Goal: Information Seeking & Learning: Learn about a topic

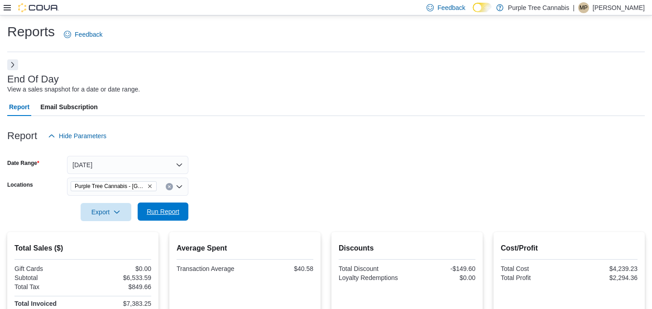
click at [171, 216] on span "Run Report" at bounding box center [163, 211] width 33 height 9
click at [173, 213] on span "Run Report" at bounding box center [163, 211] width 33 height 9
click at [173, 218] on span "Run Report" at bounding box center [163, 212] width 40 height 18
click at [159, 212] on span "Run Report" at bounding box center [163, 211] width 33 height 9
click at [164, 211] on span "Run Report" at bounding box center [163, 211] width 33 height 9
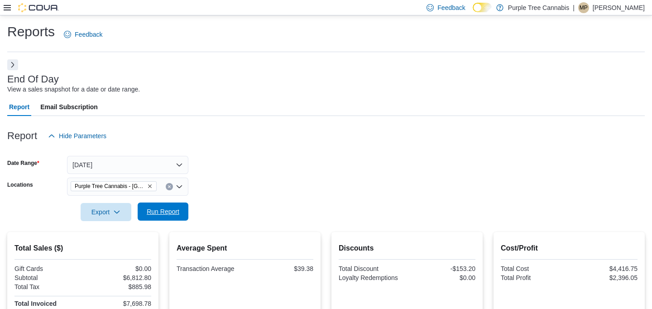
click at [161, 214] on span "Run Report" at bounding box center [163, 211] width 33 height 9
click at [154, 214] on span "Run Report" at bounding box center [163, 211] width 33 height 9
click at [164, 222] on div at bounding box center [326, 226] width 638 height 11
click at [159, 213] on span "Run Report" at bounding box center [163, 211] width 33 height 9
click at [174, 217] on span "Run Report" at bounding box center [163, 212] width 40 height 18
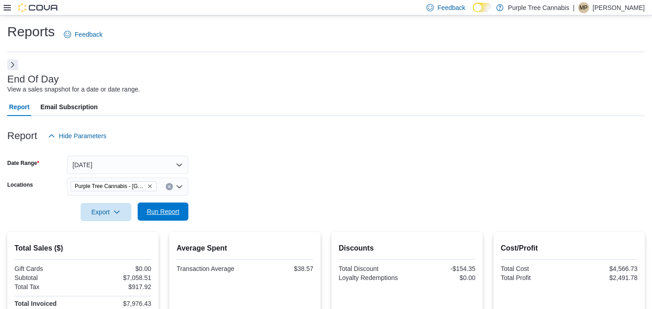
click at [150, 211] on span "Run Report" at bounding box center [163, 211] width 33 height 9
click at [167, 213] on span "Run Report" at bounding box center [163, 211] width 33 height 9
click at [167, 208] on span "Run Report" at bounding box center [163, 211] width 33 height 9
click at [163, 210] on span "Run Report" at bounding box center [163, 211] width 33 height 9
click at [160, 215] on span "Run Report" at bounding box center [163, 211] width 33 height 9
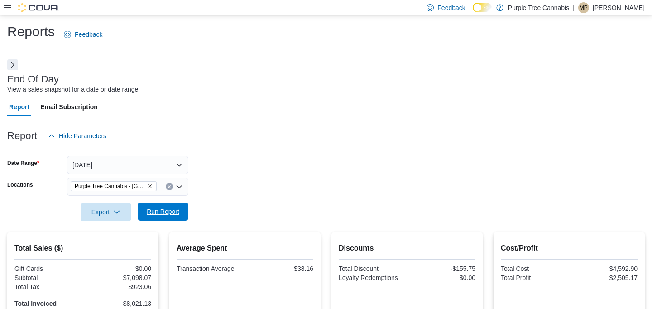
click at [159, 216] on span "Run Report" at bounding box center [163, 211] width 33 height 9
click at [171, 211] on span "Run Report" at bounding box center [163, 211] width 33 height 9
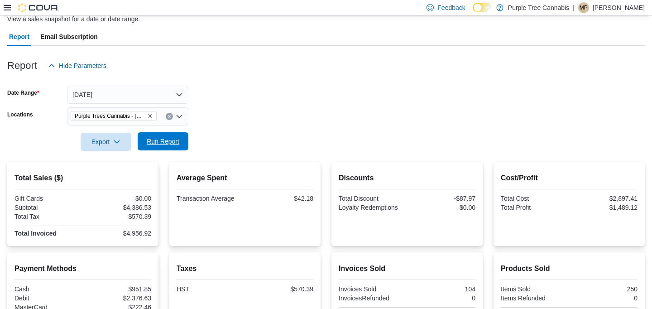
click at [160, 135] on span "Run Report" at bounding box center [163, 141] width 40 height 18
click at [171, 148] on span "Run Report" at bounding box center [163, 141] width 40 height 18
click at [165, 145] on span "Run Report" at bounding box center [163, 141] width 33 height 9
click at [149, 142] on span "Run Report" at bounding box center [163, 141] width 33 height 9
click at [157, 141] on span "Run Report" at bounding box center [163, 141] width 33 height 9
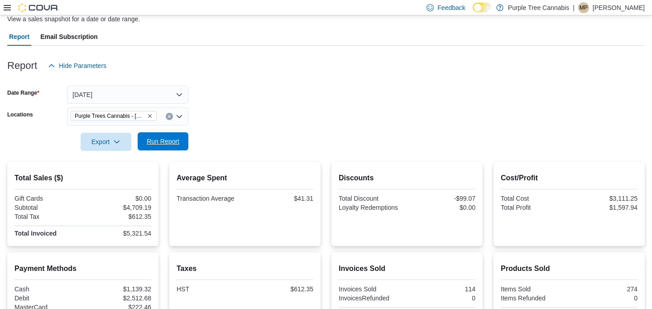
click at [177, 142] on span "Run Report" at bounding box center [163, 141] width 33 height 9
click at [171, 148] on span "Run Report" at bounding box center [163, 141] width 40 height 18
click at [170, 138] on span "Run Report" at bounding box center [163, 141] width 33 height 9
click at [168, 143] on span "Run Report" at bounding box center [163, 141] width 33 height 9
click at [154, 145] on span "Run Report" at bounding box center [163, 141] width 33 height 9
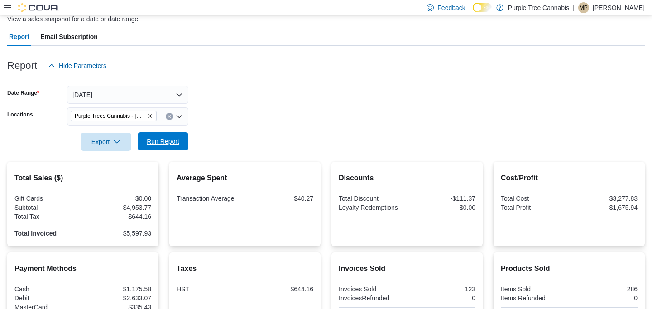
click at [155, 148] on span "Run Report" at bounding box center [163, 141] width 40 height 18
click at [179, 140] on span "Run Report" at bounding box center [163, 141] width 33 height 9
click at [170, 140] on span "Run Report" at bounding box center [163, 141] width 33 height 9
click at [164, 144] on span "Run Report" at bounding box center [163, 141] width 33 height 9
click at [170, 143] on span "Run Report" at bounding box center [163, 141] width 33 height 9
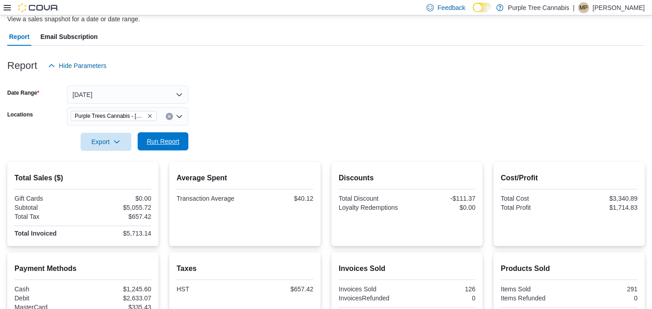
click at [172, 137] on span "Run Report" at bounding box center [163, 141] width 33 height 9
click at [156, 144] on span "Run Report" at bounding box center [163, 141] width 33 height 9
click at [166, 137] on span "Run Report" at bounding box center [163, 141] width 40 height 18
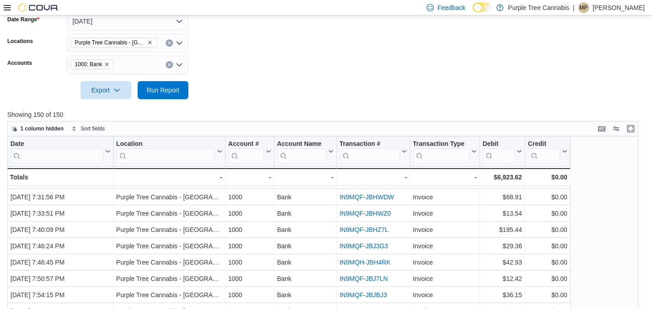
scroll to position [210, 0]
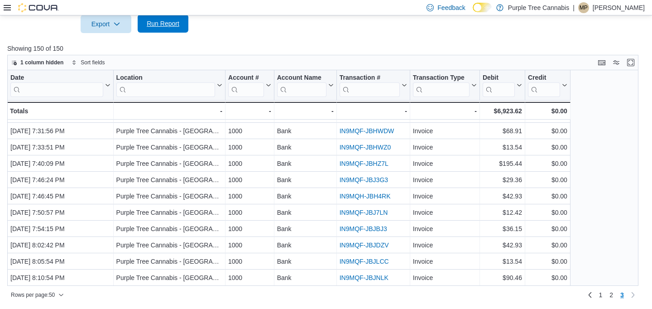
click at [167, 21] on span "Run Report" at bounding box center [163, 23] width 33 height 9
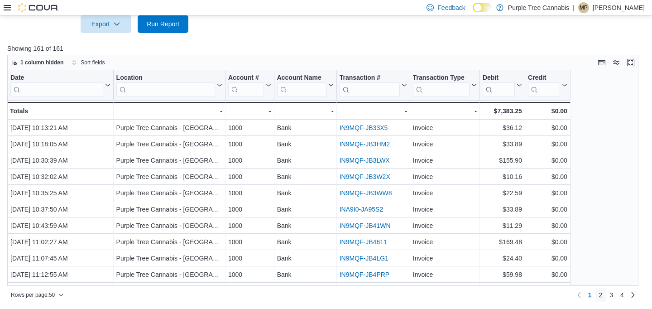
click at [605, 294] on link "2" at bounding box center [601, 295] width 11 height 14
click at [611, 294] on span "3" at bounding box center [612, 294] width 4 height 9
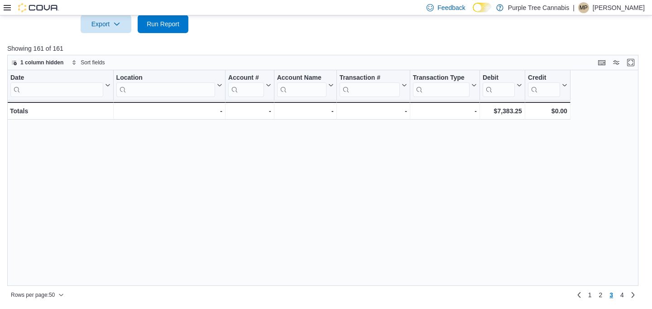
scroll to position [649, 0]
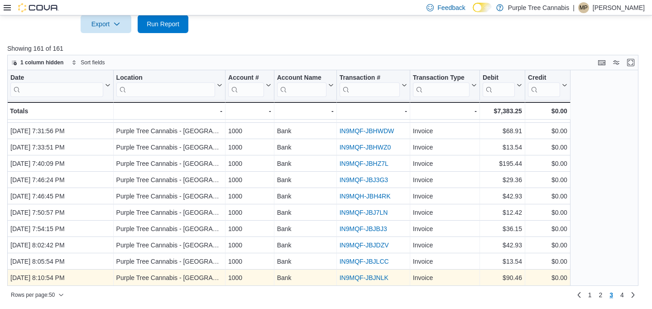
click at [371, 279] on link "IN9MQF-JBJNLK" at bounding box center [364, 277] width 49 height 7
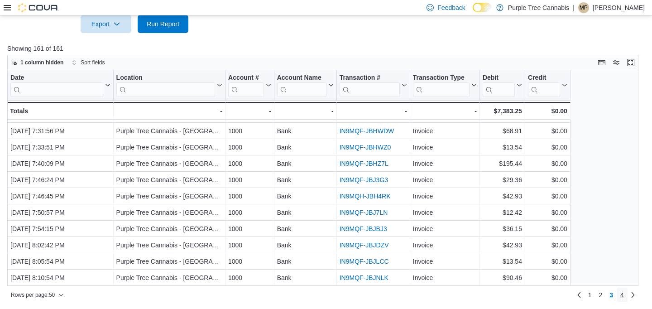
click at [622, 293] on span "4" at bounding box center [623, 294] width 4 height 9
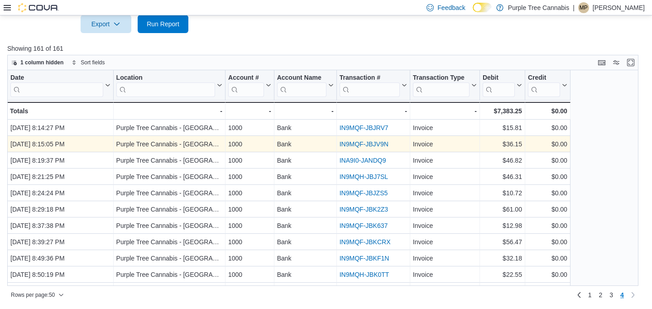
click at [362, 141] on link "IN9MQF-JBJV9N" at bounding box center [364, 143] width 49 height 7
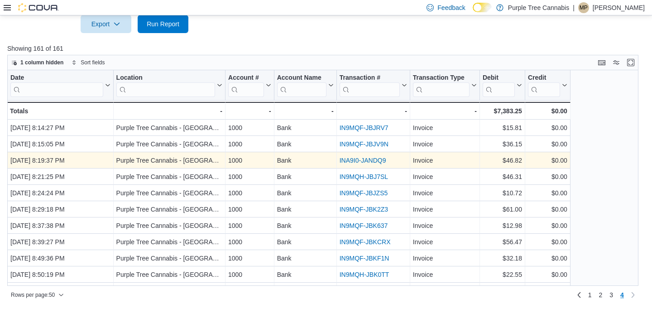
click at [361, 155] on div "INA9I0-JANDQ9" at bounding box center [374, 160] width 68 height 11
click at [360, 159] on link "INA9I0-JANDQ9" at bounding box center [363, 160] width 47 height 7
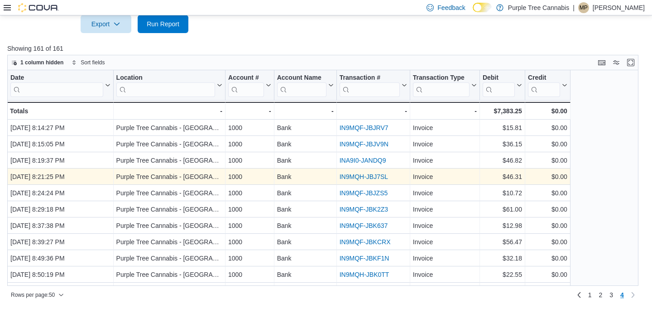
click at [358, 176] on link "IN9MQH-JBJ7SL" at bounding box center [364, 176] width 48 height 7
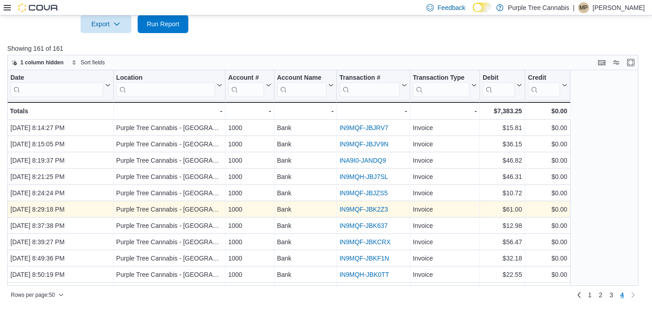
click at [353, 208] on link "IN9MQF-JBK2Z3" at bounding box center [364, 209] width 48 height 7
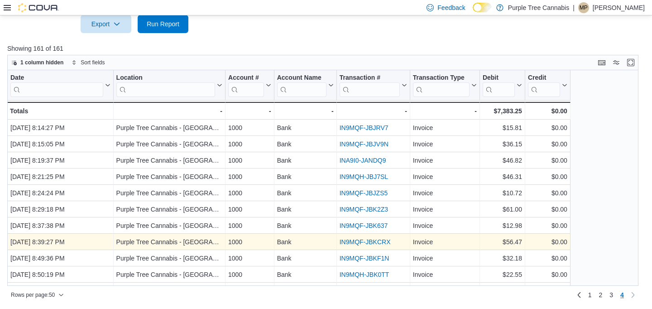
click at [353, 246] on div "IN9MQF-JBKCRX" at bounding box center [374, 241] width 68 height 11
click at [355, 242] on link "IN9MQF-JBKCRX" at bounding box center [365, 241] width 51 height 7
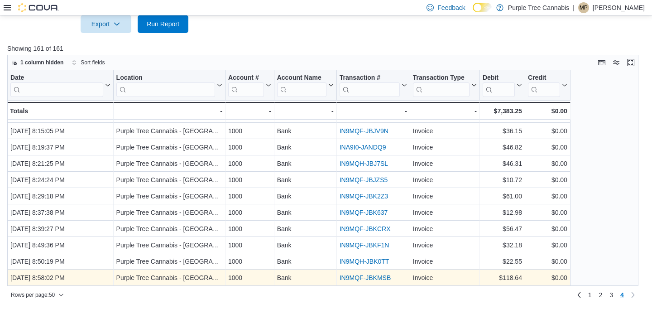
click at [363, 276] on link "IN9MQF-JBKMSB" at bounding box center [366, 277] width 52 height 7
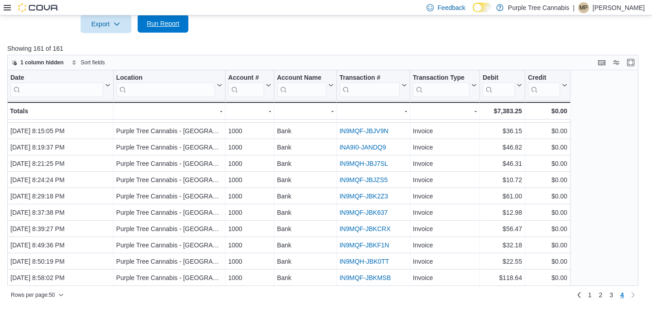
click at [179, 24] on span "Run Report" at bounding box center [163, 23] width 33 height 9
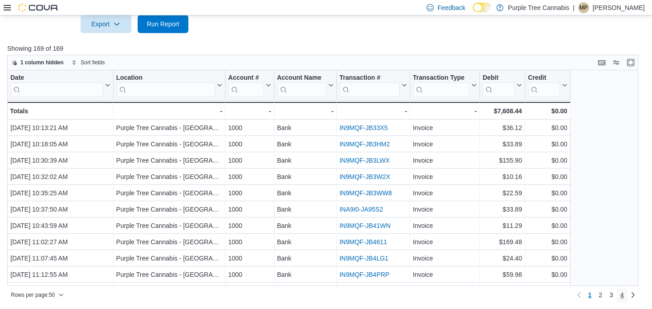
click at [624, 296] on span "4" at bounding box center [623, 294] width 4 height 9
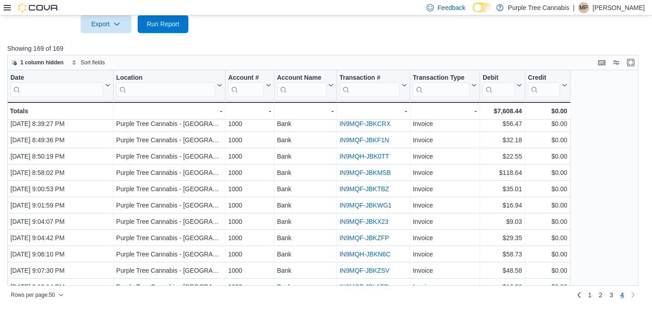
scroll to position [144, 0]
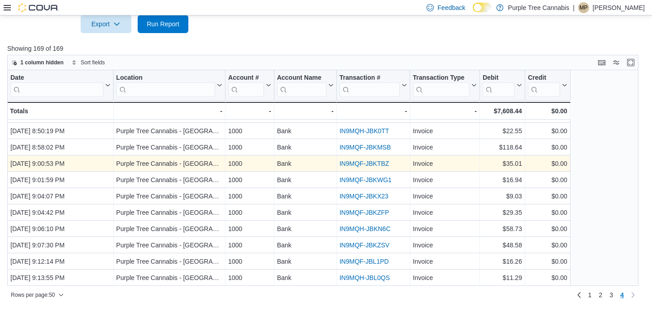
click at [359, 160] on link "IN9MQF-JBKTBZ" at bounding box center [365, 163] width 50 height 7
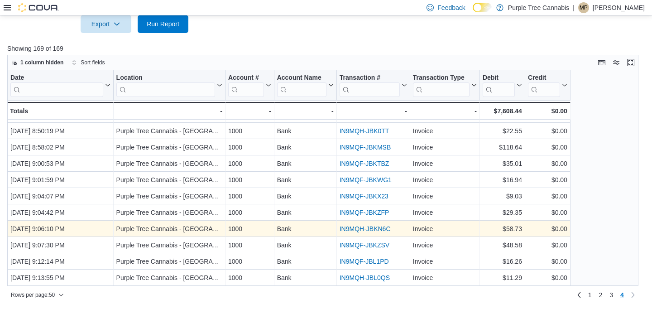
click at [359, 229] on link "IN9MQH-JBKN6C" at bounding box center [365, 228] width 51 height 7
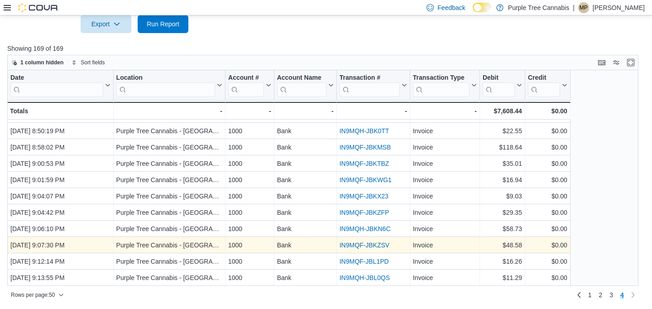
click at [359, 251] on div "IN9MQF-JBKZSV - Transaction # URL, column 5, row 167" at bounding box center [373, 245] width 73 height 16
click at [363, 244] on link "IN9MQF-JBKZSV" at bounding box center [365, 244] width 50 height 7
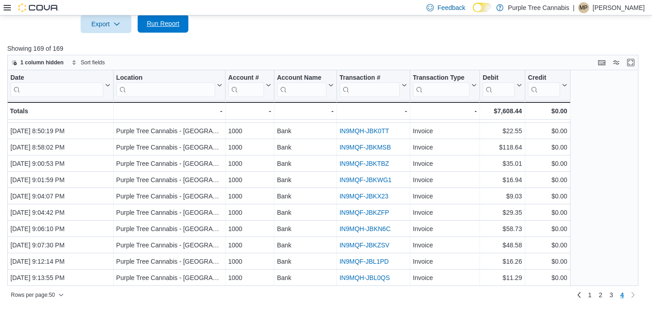
click at [164, 29] on span "Run Report" at bounding box center [163, 23] width 40 height 18
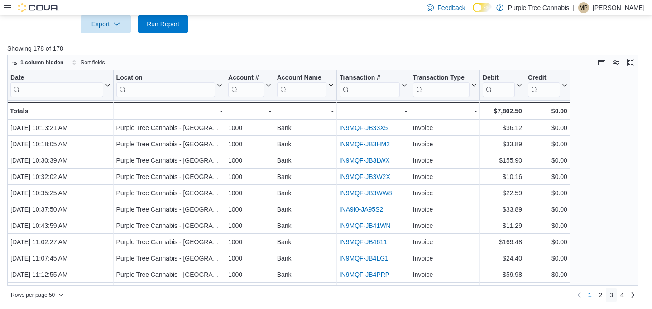
click at [607, 296] on link "3" at bounding box center [611, 295] width 11 height 14
click at [627, 296] on link "4" at bounding box center [622, 295] width 11 height 14
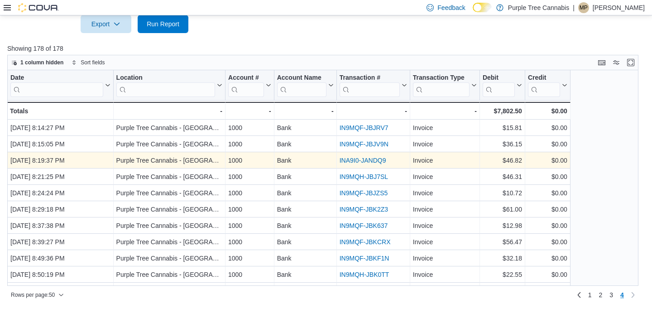
scroll to position [290, 0]
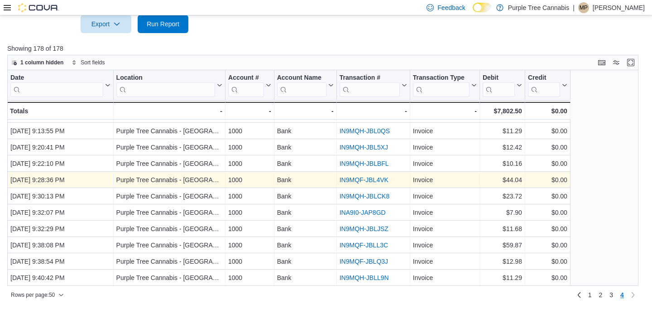
click at [357, 181] on link "IN9MQF-JBL4VK" at bounding box center [364, 179] width 49 height 7
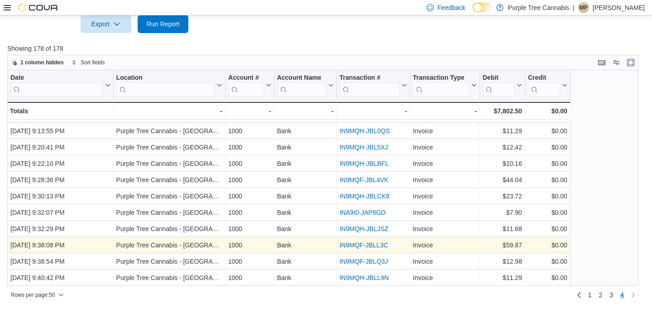
click at [359, 241] on link "IN9MQF-JBLL3C" at bounding box center [364, 244] width 48 height 7
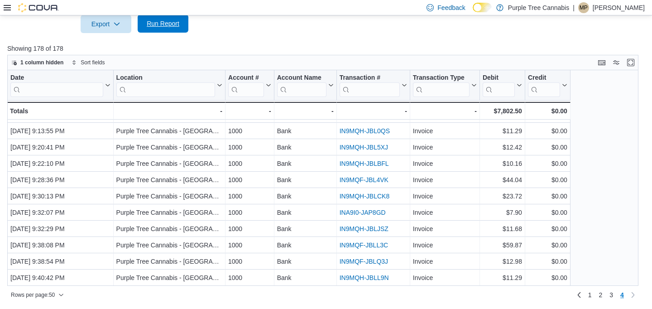
click at [170, 26] on span "Run Report" at bounding box center [163, 23] width 33 height 9
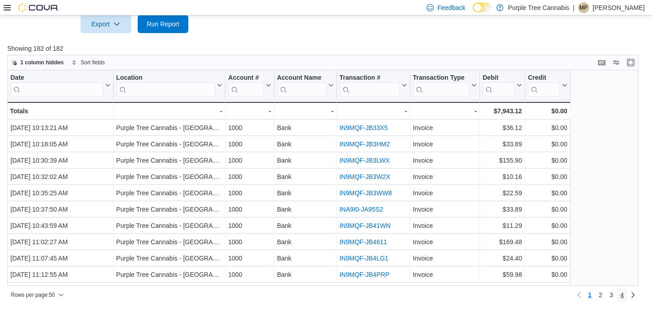
click at [623, 297] on span "4" at bounding box center [623, 294] width 4 height 9
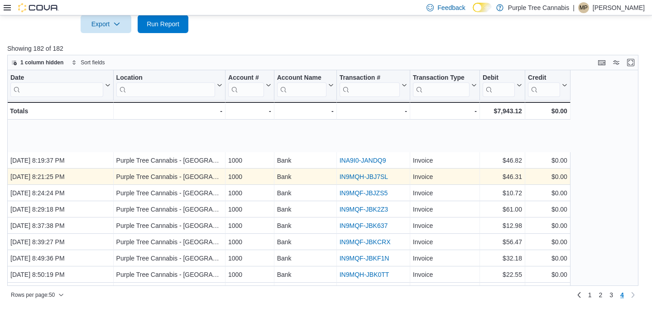
scroll to position [356, 0]
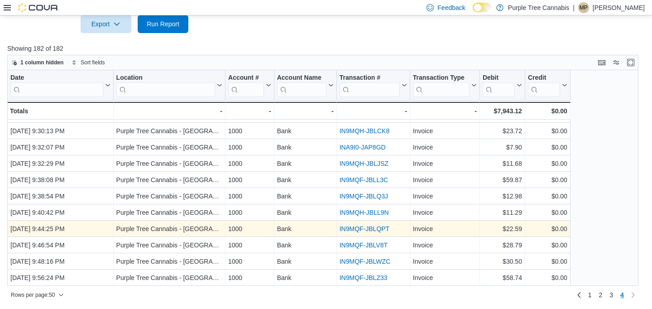
click at [363, 225] on link "IN9MQF-JBLQPT" at bounding box center [365, 228] width 50 height 7
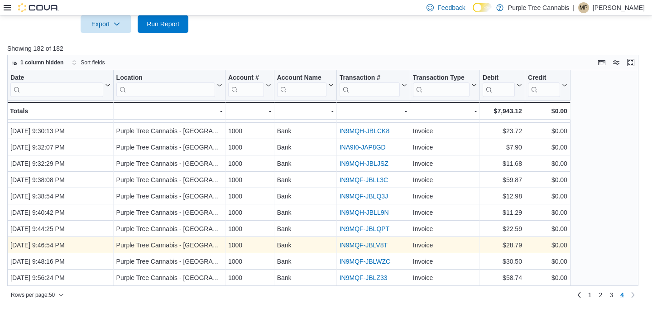
click at [362, 240] on div "IN9MQF-JBLV8T" at bounding box center [374, 245] width 68 height 11
click at [362, 242] on link "IN9MQF-JBLV8T" at bounding box center [364, 244] width 48 height 7
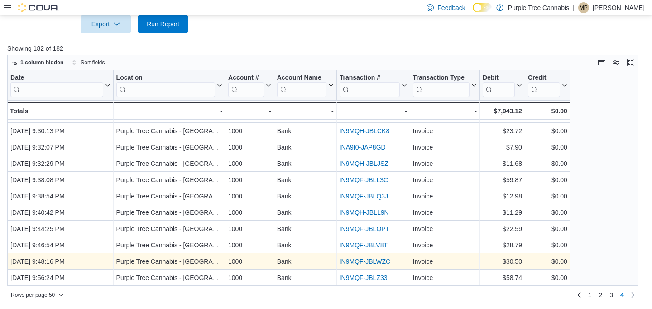
click at [362, 260] on link "IN9MQF-JBLWZC" at bounding box center [365, 261] width 51 height 7
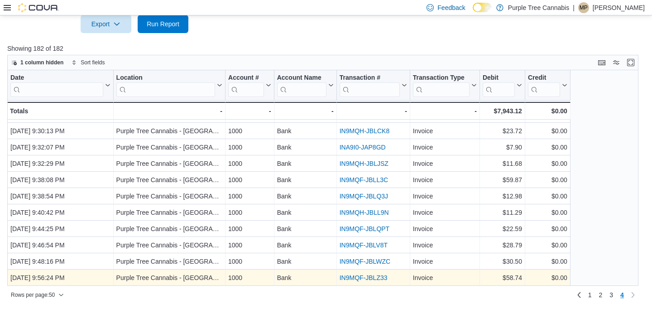
click at [362, 280] on link "IN9MQF-JBLZ33" at bounding box center [364, 277] width 48 height 7
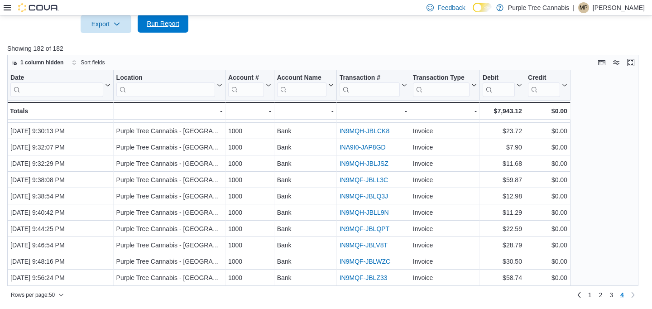
click at [174, 25] on span "Run Report" at bounding box center [163, 23] width 33 height 9
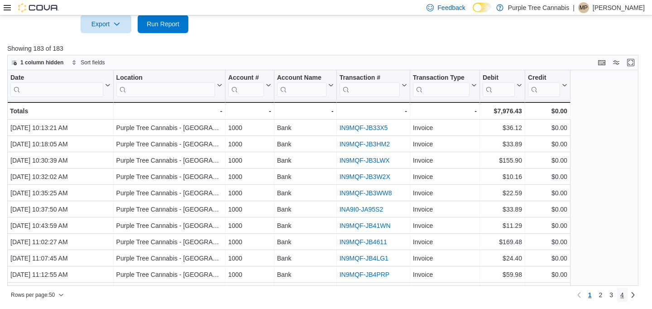
click at [622, 297] on span "4" at bounding box center [623, 294] width 4 height 9
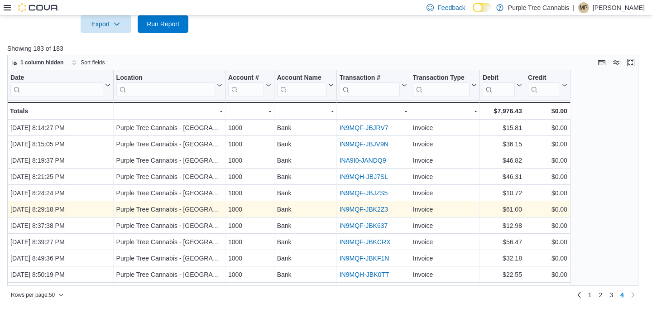
scroll to position [372, 0]
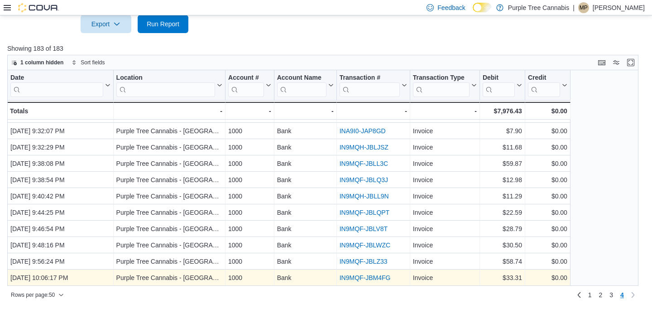
click at [347, 276] on link "IN9MQF-JBM4FG" at bounding box center [365, 277] width 51 height 7
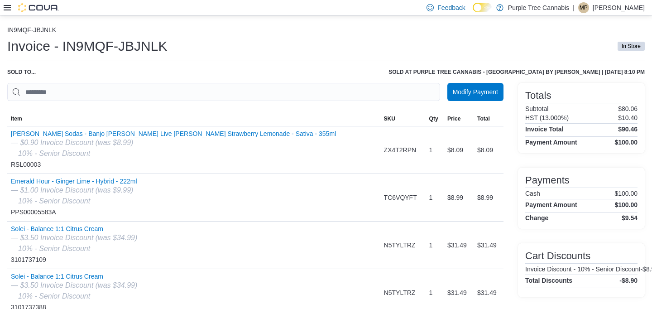
scroll to position [38, 0]
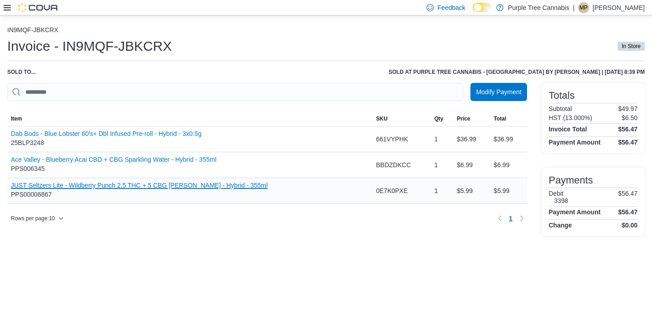
click at [103, 188] on button "JUST Seltzers Lite - Wildberry Punch 2.5 THC + 5 CBG [PERSON_NAME] - Hybrid - 3…" at bounding box center [139, 185] width 257 height 7
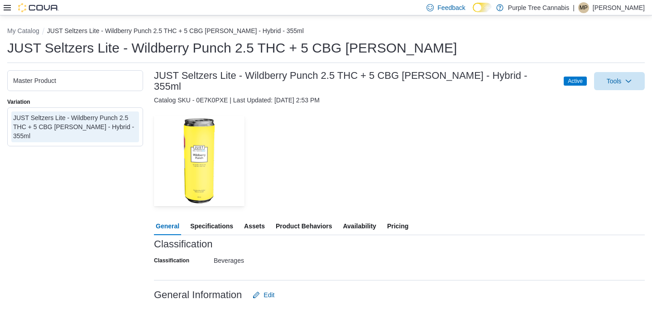
click at [350, 221] on span "Availability" at bounding box center [359, 226] width 33 height 18
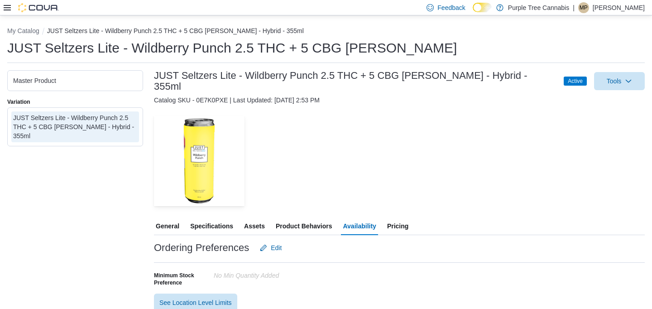
scroll to position [120, 0]
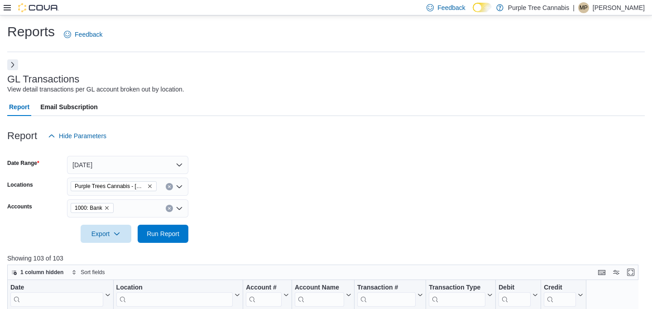
scroll to position [210, 0]
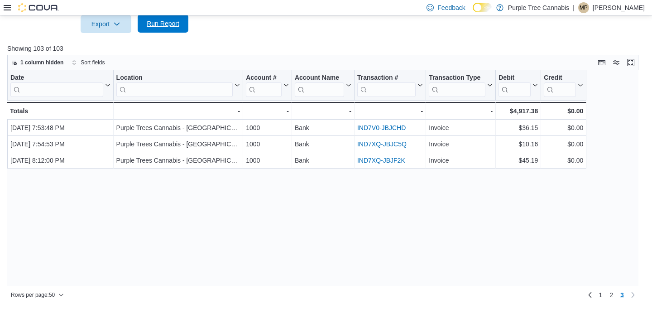
click at [179, 32] on span "Run Report" at bounding box center [163, 23] width 40 height 18
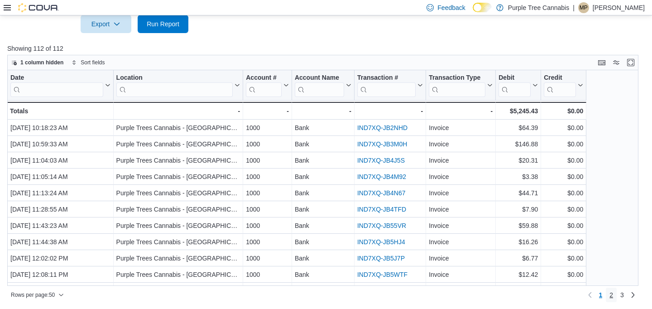
click at [610, 294] on span "2" at bounding box center [612, 294] width 4 height 9
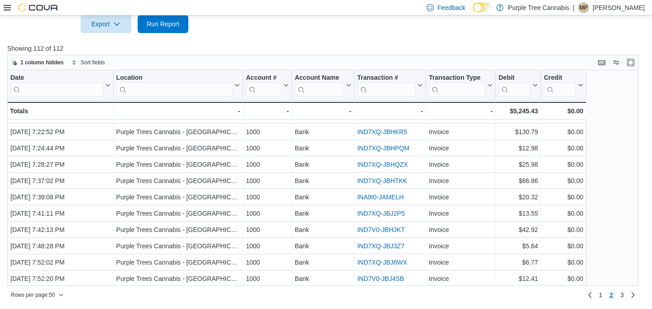
scroll to position [649, 0]
click at [623, 295] on span "3" at bounding box center [623, 294] width 4 height 9
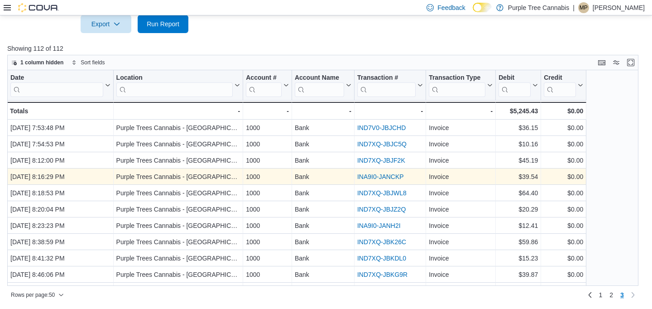
click at [376, 176] on link "INA9I0-JANCKP" at bounding box center [380, 176] width 47 height 7
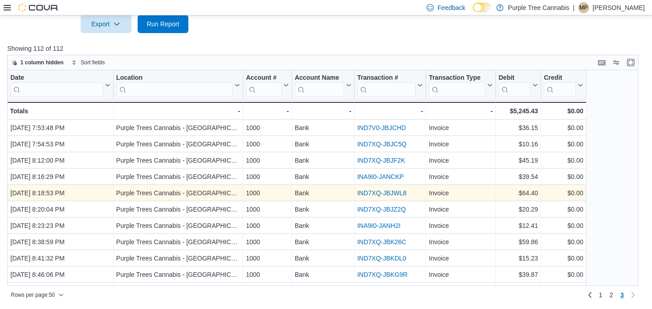
click at [376, 190] on link "IND7XQ-JBJWL8" at bounding box center [381, 192] width 49 height 7
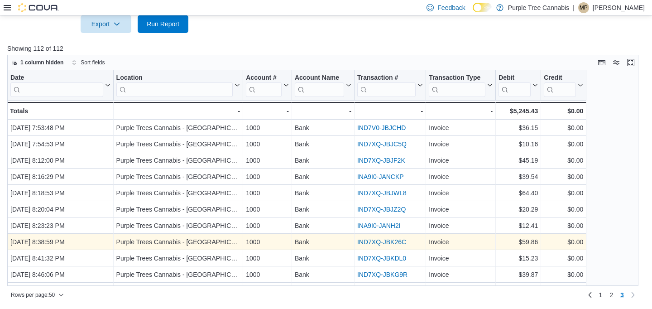
click at [375, 243] on link "IND7XQ-JBK26C" at bounding box center [381, 241] width 49 height 7
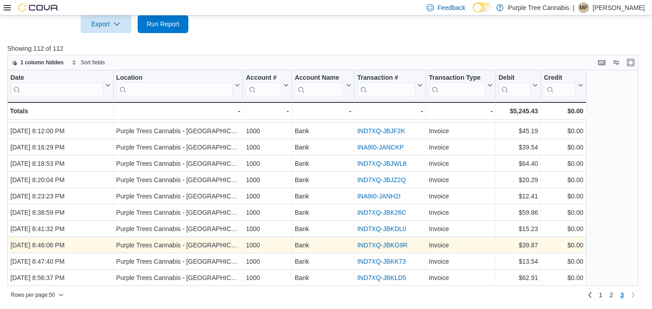
click at [377, 241] on link "IND7XQ-JBKG9R" at bounding box center [382, 244] width 50 height 7
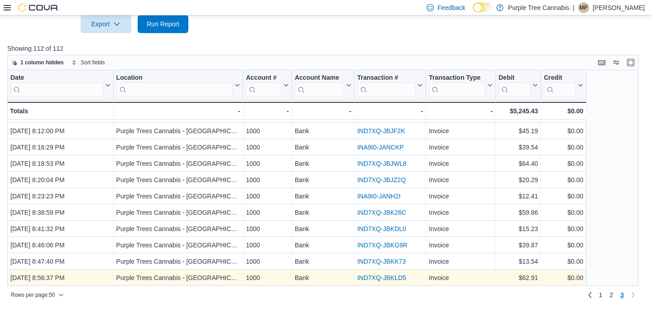
click at [379, 279] on link "IND7XQ-JBKLD5" at bounding box center [381, 277] width 49 height 7
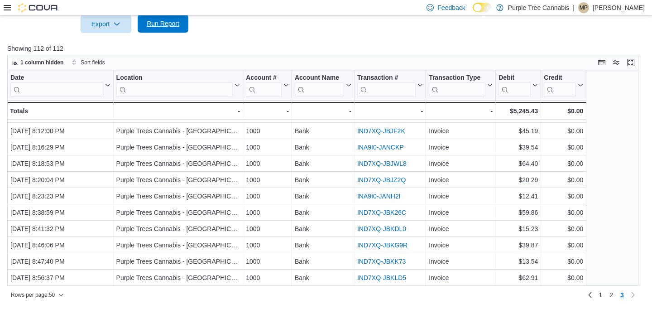
click at [170, 26] on span "Run Report" at bounding box center [163, 23] width 33 height 9
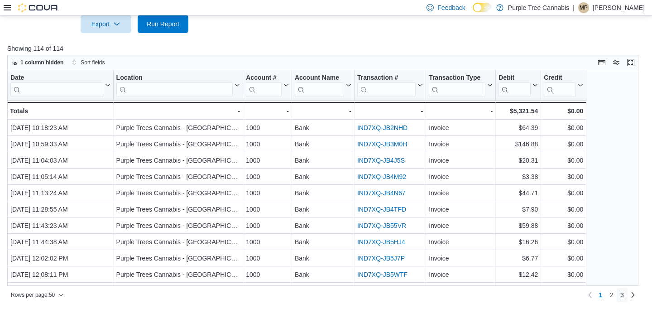
click at [622, 297] on span "3" at bounding box center [623, 294] width 4 height 9
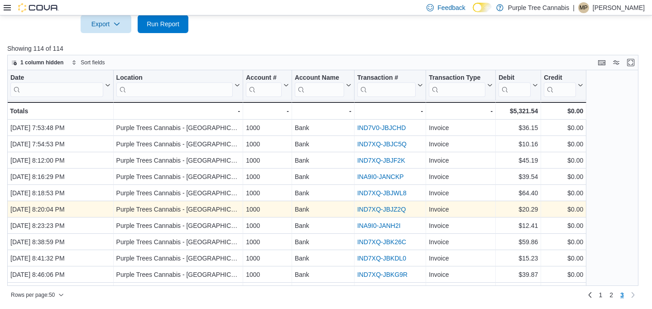
scroll to position [62, 0]
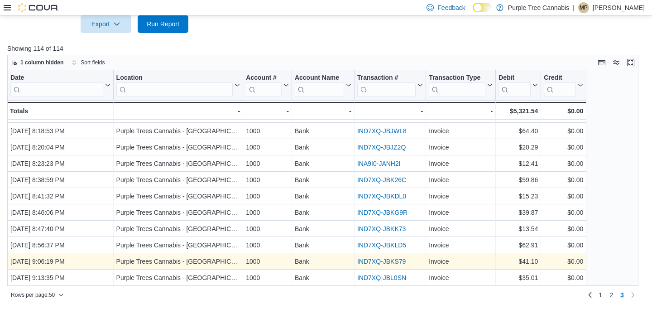
click at [387, 259] on link "IND7XQ-JBKS79" at bounding box center [381, 261] width 48 height 7
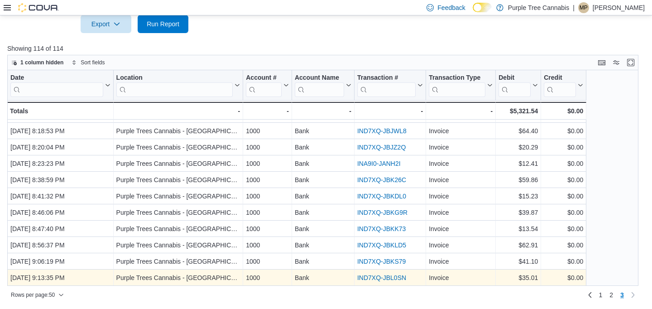
click at [381, 277] on link "IND7XQ-JBL0SN" at bounding box center [381, 277] width 49 height 7
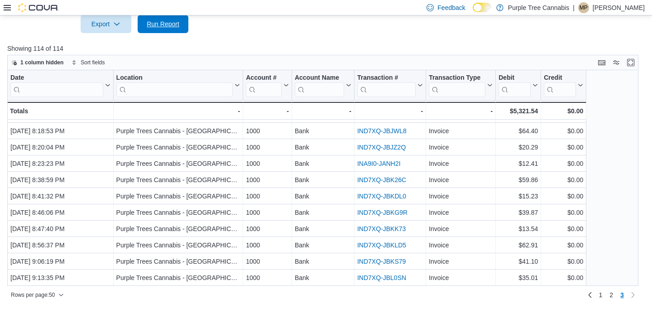
drag, startPoint x: 170, startPoint y: 24, endPoint x: 478, endPoint y: 257, distance: 386.1
click at [170, 24] on span "Run Report" at bounding box center [163, 23] width 33 height 9
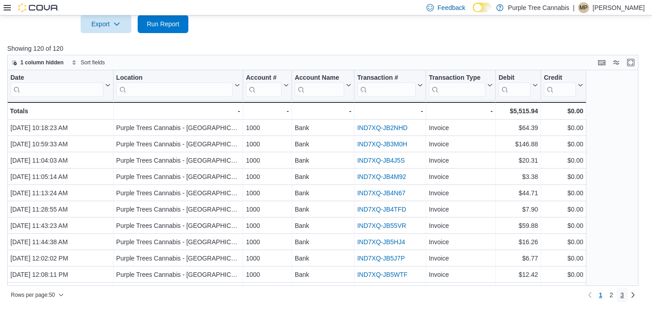
click at [621, 295] on span "3" at bounding box center [623, 294] width 4 height 9
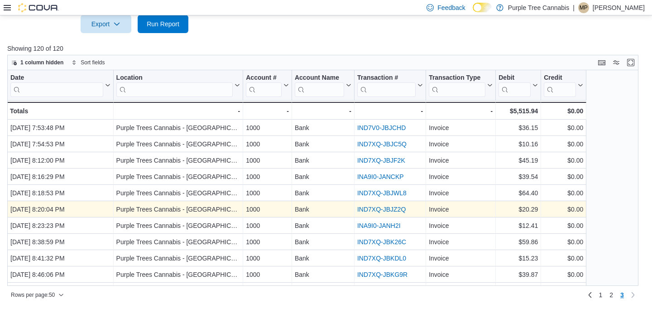
scroll to position [160, 0]
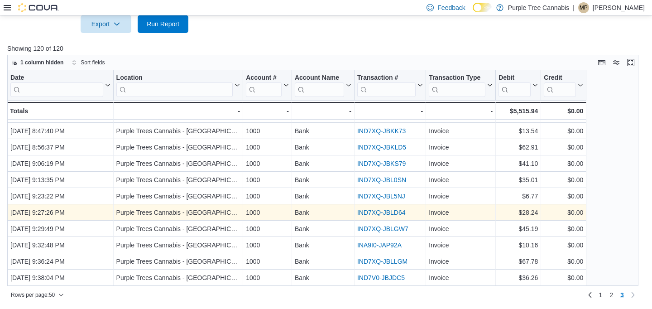
click at [378, 211] on link "IND7XQ-JBLD64" at bounding box center [381, 212] width 48 height 7
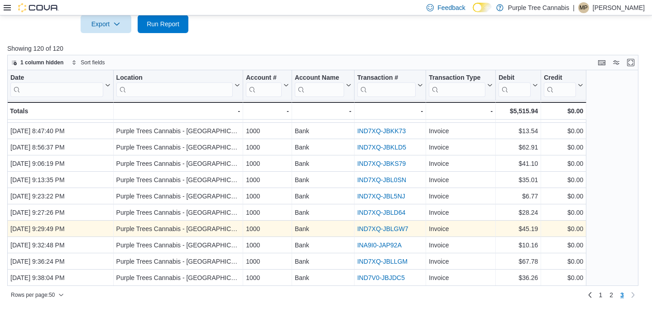
click at [376, 228] on link "IND7XQ-JBLGW7" at bounding box center [382, 228] width 51 height 7
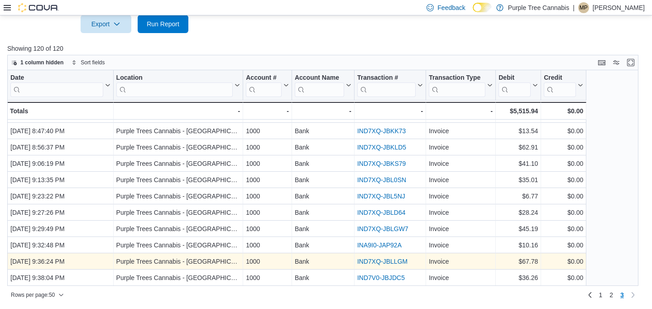
click at [376, 259] on link "IND7XQ-JBLLGM" at bounding box center [382, 261] width 50 height 7
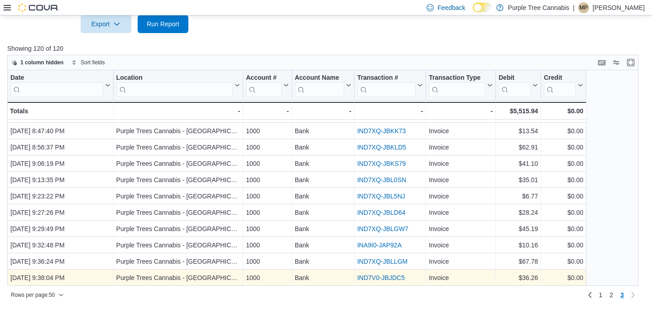
click at [373, 276] on link "IND7V0-JBJDC5" at bounding box center [381, 277] width 48 height 7
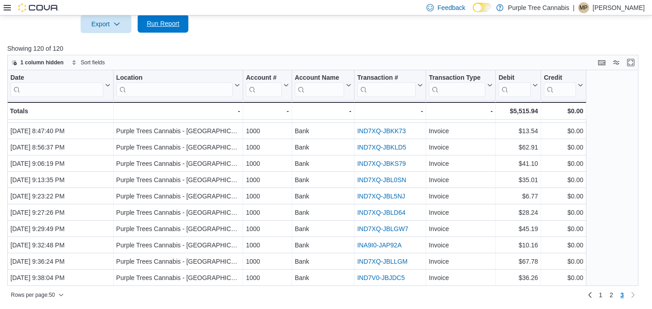
click at [169, 29] on span "Run Report" at bounding box center [163, 23] width 40 height 18
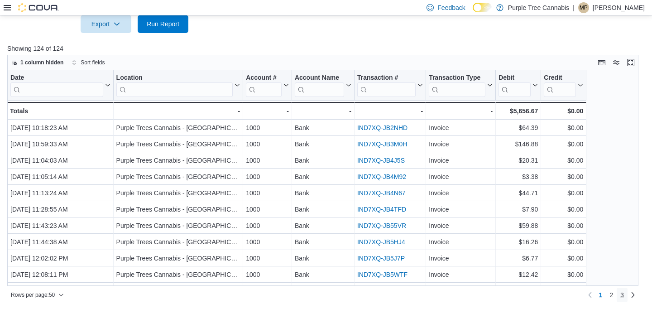
click at [625, 293] on link "3" at bounding box center [622, 295] width 11 height 14
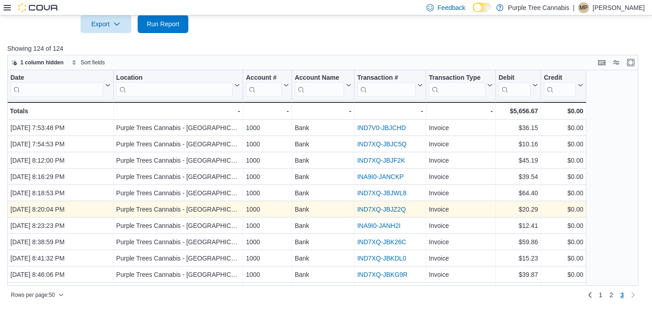
scroll to position [225, 0]
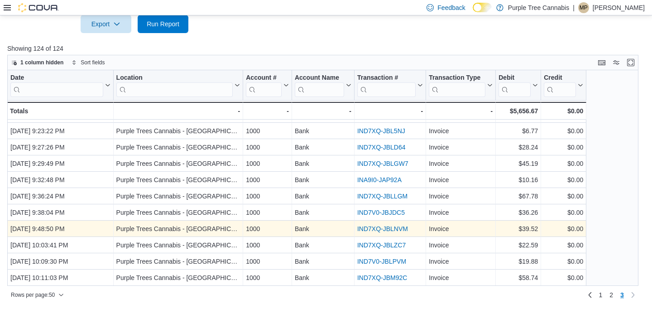
click at [372, 229] on link "IND7XQ-JBLNVM" at bounding box center [382, 228] width 51 height 7
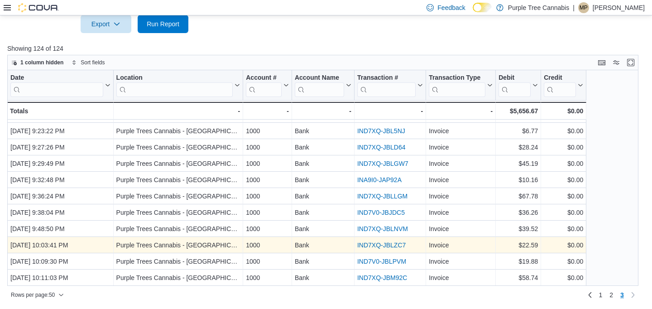
click at [367, 248] on div "IND7XQ-JBLZC7" at bounding box center [390, 245] width 66 height 11
click at [368, 243] on link "IND7XQ-JBLZC7" at bounding box center [381, 244] width 48 height 7
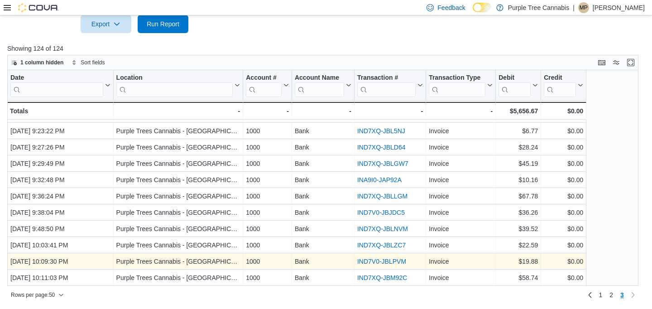
click at [373, 259] on link "IND7V0-JBLPVM" at bounding box center [381, 261] width 49 height 7
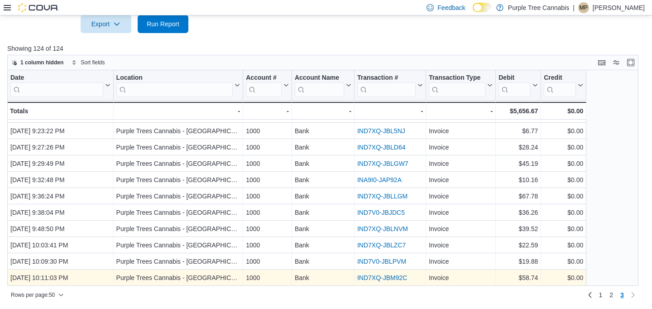
click at [374, 270] on div "IND7XQ-JBM92C - Transaction # URL, column 5, row 124" at bounding box center [391, 278] width 72 height 16
click at [373, 276] on link "IND7XQ-JBM92C" at bounding box center [382, 277] width 50 height 7
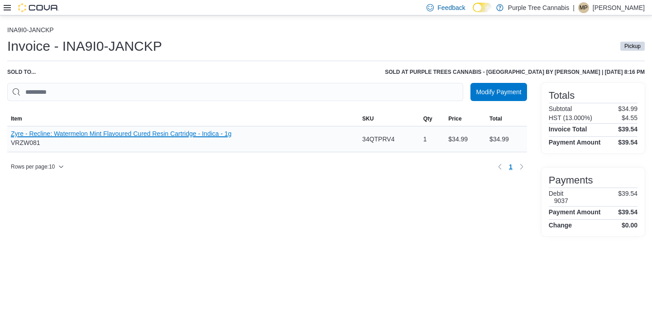
click at [221, 130] on button "Zyre - Recline: Watermelon Mint Flavoured Cured Resin Cartridge - Indica - 1g" at bounding box center [121, 133] width 221 height 7
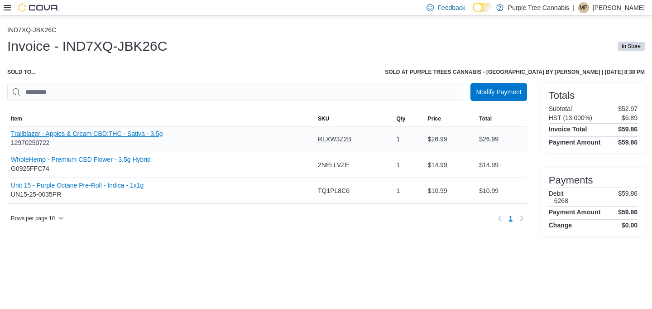
click at [126, 135] on button "Trailblazer - Apples & Cream CBD:THC - Sativa - 3.5g" at bounding box center [87, 133] width 152 height 7
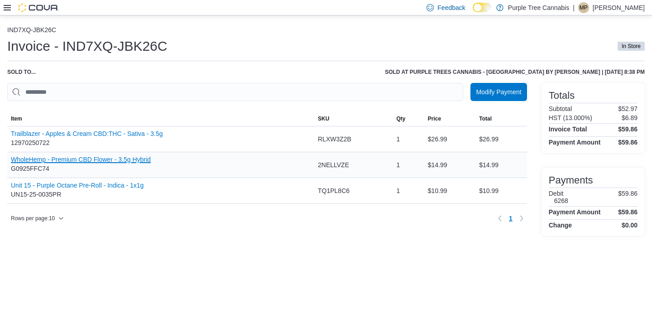
click at [122, 158] on button "WholeHemp - Premium CBD Flower - 3.5g Hybrid" at bounding box center [81, 159] width 140 height 7
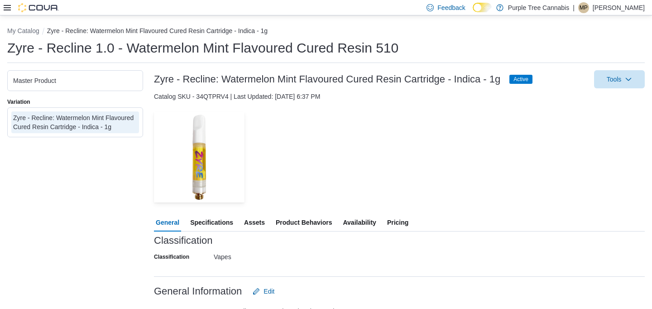
click at [369, 221] on span "Availability" at bounding box center [359, 222] width 33 height 18
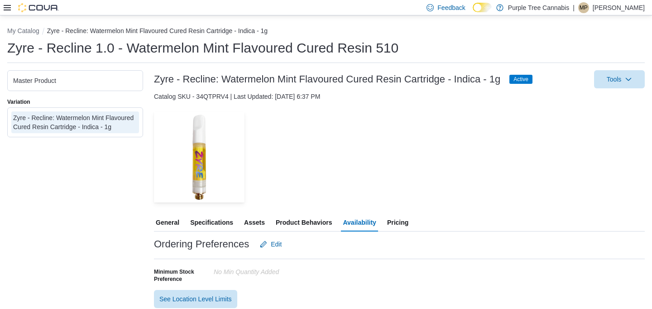
scroll to position [120, 0]
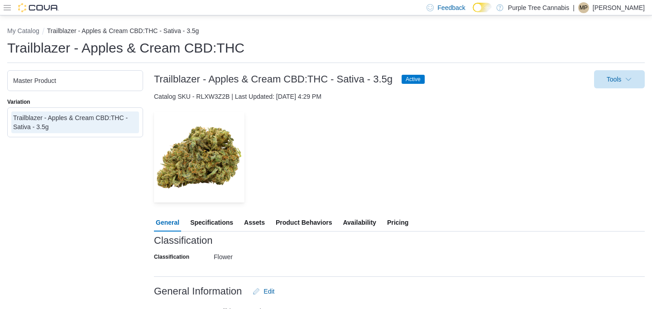
click at [366, 221] on span "Availability" at bounding box center [359, 222] width 33 height 18
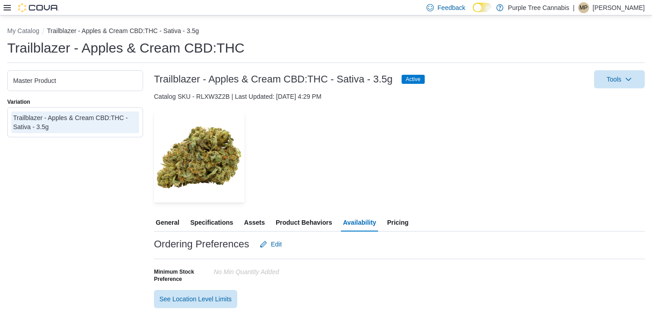
scroll to position [120, 0]
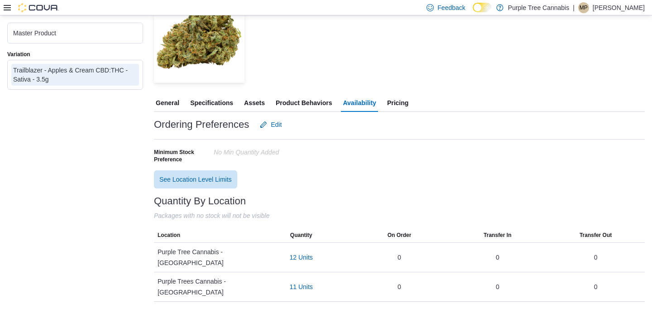
click at [404, 110] on span "Pricing" at bounding box center [397, 103] width 21 height 18
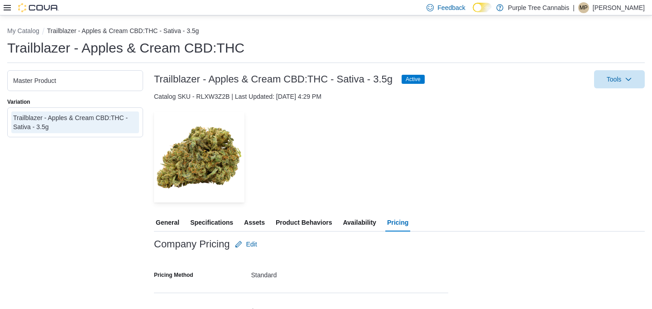
scroll to position [94, 0]
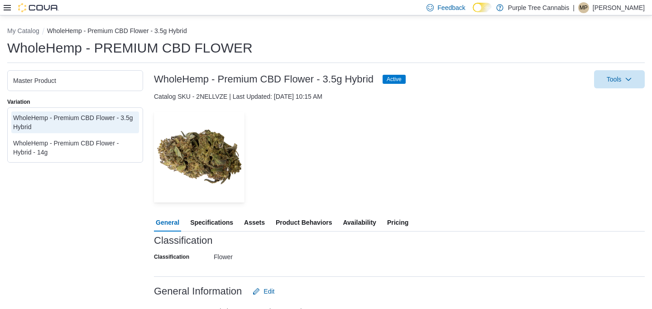
click at [394, 225] on span "Pricing" at bounding box center [397, 222] width 21 height 18
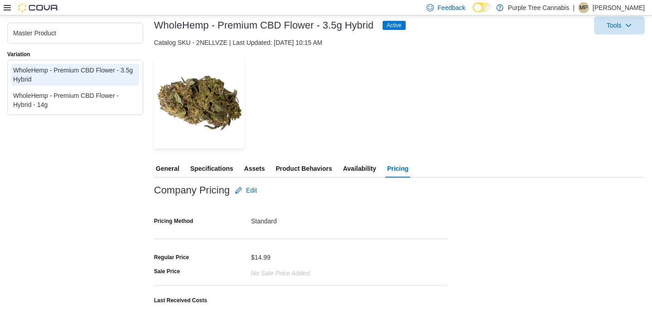
scroll to position [94, 0]
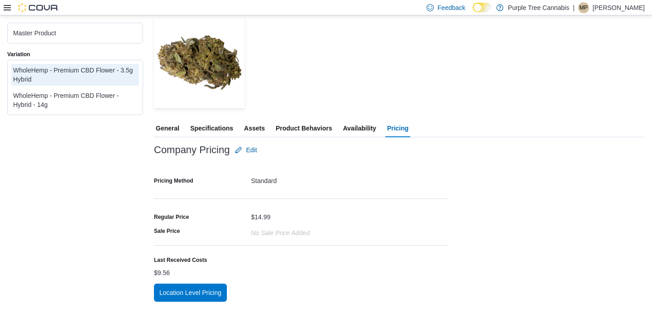
click at [356, 134] on span "Availability" at bounding box center [359, 128] width 33 height 18
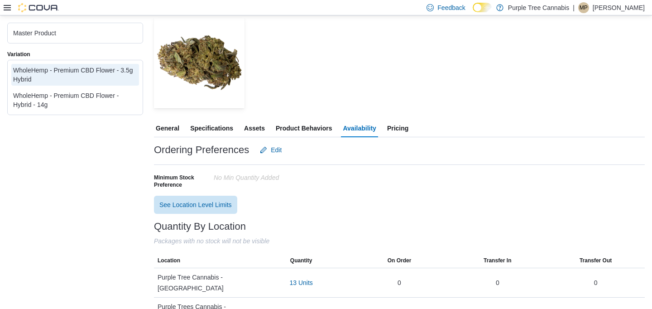
scroll to position [120, 0]
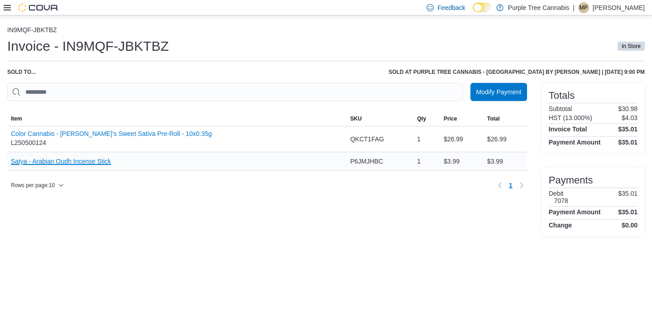
click at [86, 162] on button "Satya - Arabian Oudh Incense Stick" at bounding box center [61, 161] width 100 height 7
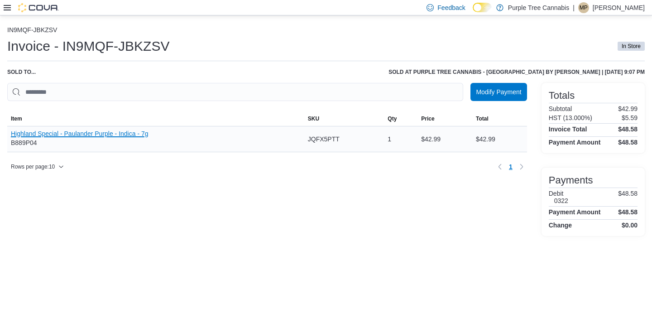
click at [133, 135] on button "Highland Special - Paulander Purple - Indica - 7g" at bounding box center [80, 133] width 138 height 7
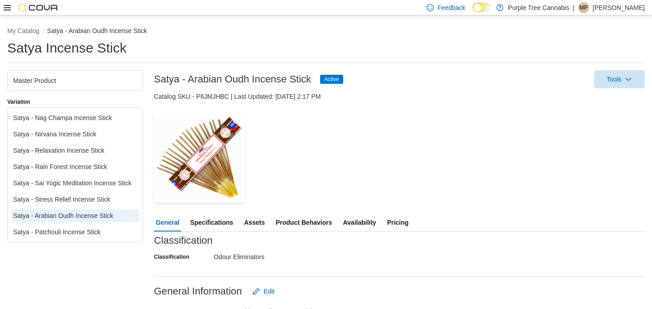
click at [357, 223] on span "Availability" at bounding box center [359, 222] width 33 height 18
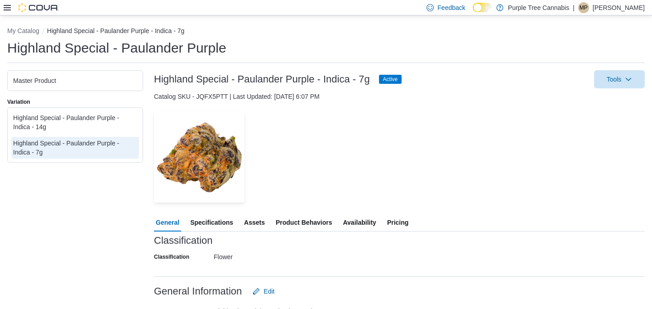
click at [373, 227] on span "Availability" at bounding box center [359, 222] width 33 height 18
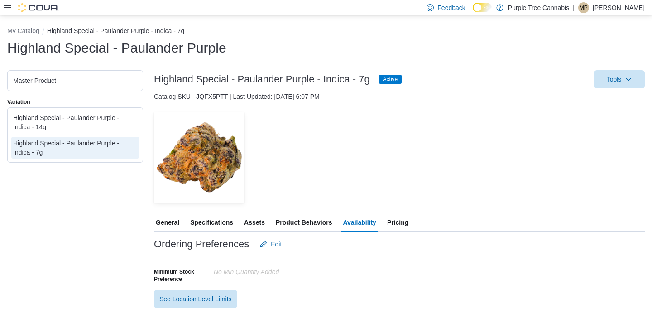
click at [307, 82] on h3 "Highland Special - Paulander Purple - Indica - 7g" at bounding box center [262, 79] width 216 height 11
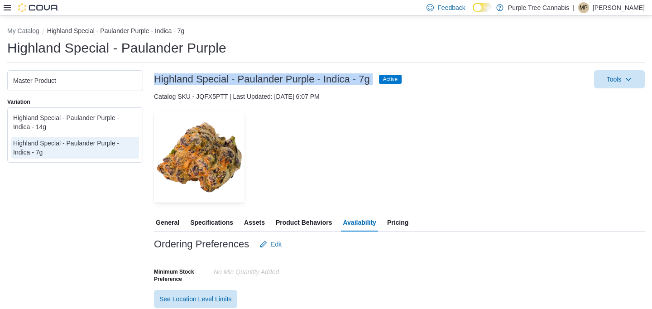
click at [307, 82] on h3 "Highland Special - Paulander Purple - Indica - 7g" at bounding box center [262, 79] width 216 height 11
copy h3 "Highland Special - Paulander Purple - Indica - 7g"
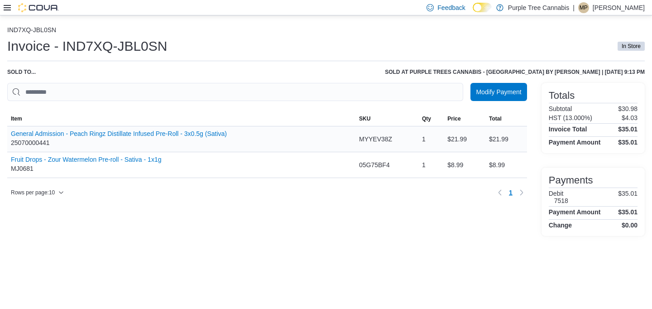
click at [198, 130] on div "General Admission - Peach Ringz Distillate Infused Pre-Roll - 3x0.5g (Sativa) 2…" at bounding box center [181, 138] width 348 height 25
click at [195, 139] on div "General Admission - Peach Ringz Distillate Infused Pre-Roll - 3x0.5g (Sativa) 2…" at bounding box center [119, 139] width 216 height 18
click at [201, 131] on button "General Admission - Peach Ringz Distillate Infused Pre-Roll - 3x0.5g (Sativa)" at bounding box center [119, 133] width 216 height 7
click at [134, 161] on button "Fruit Drops - Zour Watermelon Pre-roll - Sativa - 1x1g" at bounding box center [86, 159] width 150 height 7
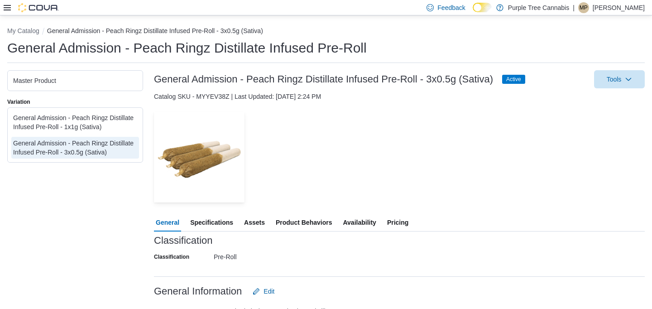
click at [362, 227] on span "Availability" at bounding box center [359, 222] width 33 height 18
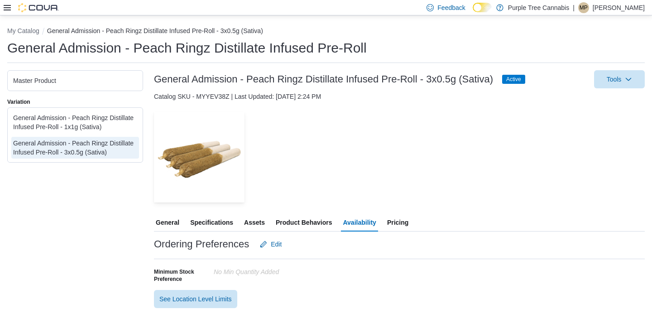
scroll to position [120, 0]
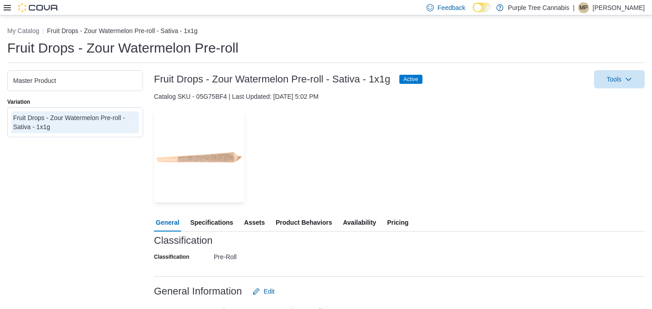
click at [376, 235] on div "Classification" at bounding box center [399, 240] width 491 height 11
click at [369, 215] on span "Availability" at bounding box center [359, 222] width 33 height 18
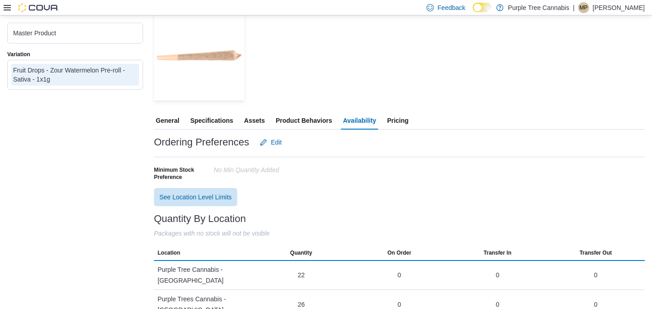
scroll to position [120, 0]
